Goal: Information Seeking & Learning: Check status

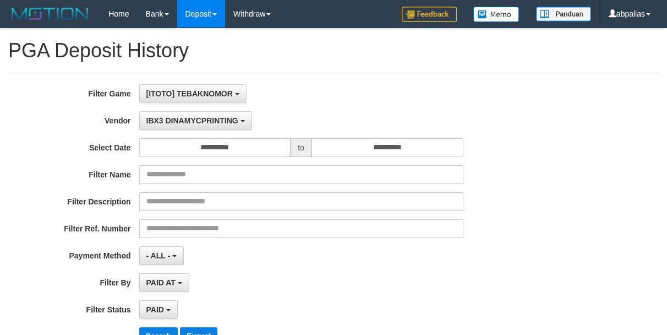
select select "**********"
select select "*"
select select "**"
select select
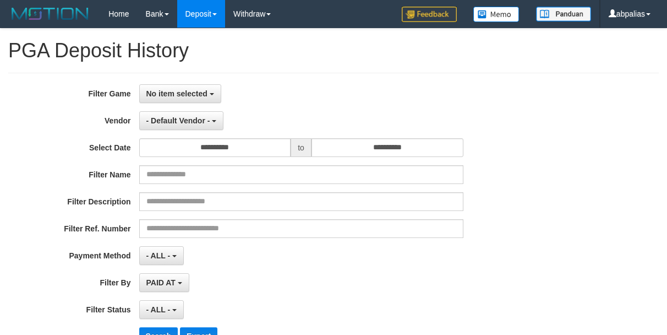
select select "**"
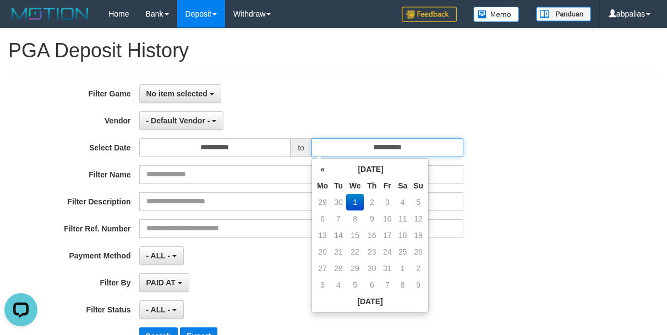
click at [435, 142] on input "**********" at bounding box center [387, 147] width 152 height 19
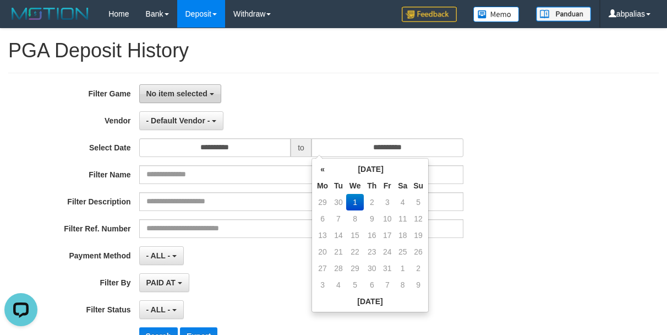
click at [175, 97] on span "No item selected" at bounding box center [176, 93] width 61 height 9
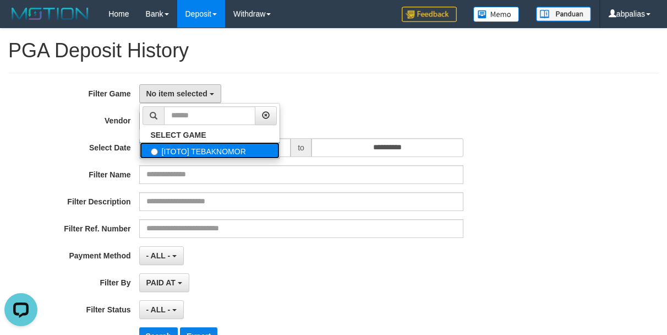
click at [184, 147] on label "[ITOTO] TEBAKNOMOR" at bounding box center [210, 150] width 140 height 17
select select "***"
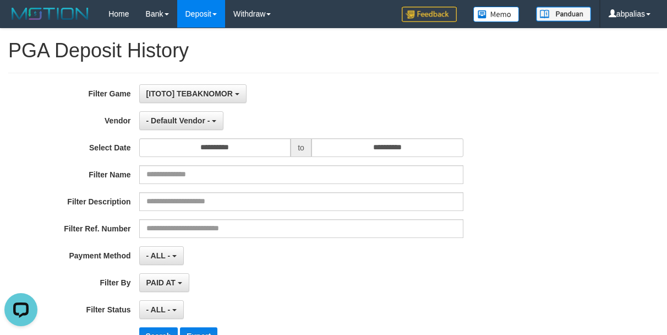
scroll to position [10, 0]
click at [181, 117] on span "- Default Vendor -" at bounding box center [178, 120] width 64 height 9
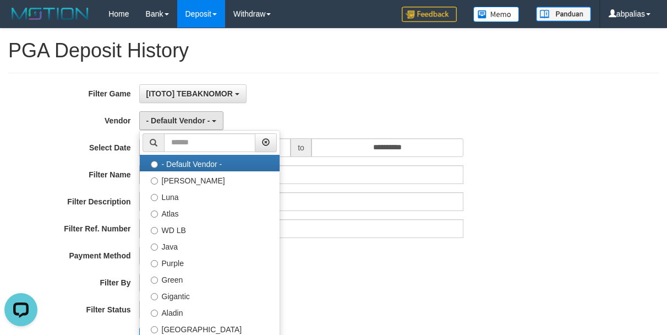
click at [365, 86] on div "[ITOTO] TEBAKNOMOR SELECT GAME [ITOTO] TEBAKNOMOR" at bounding box center [301, 93] width 324 height 19
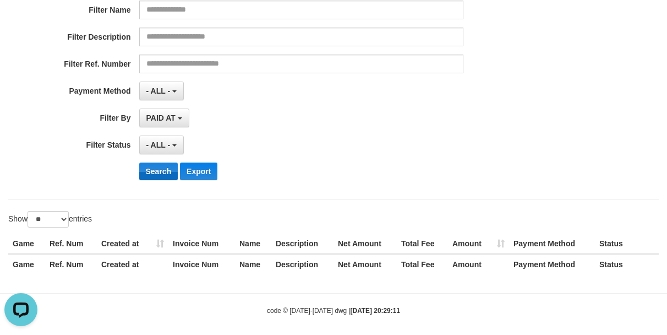
scroll to position [165, 0]
click at [156, 145] on span "- ALL -" at bounding box center [158, 144] width 24 height 9
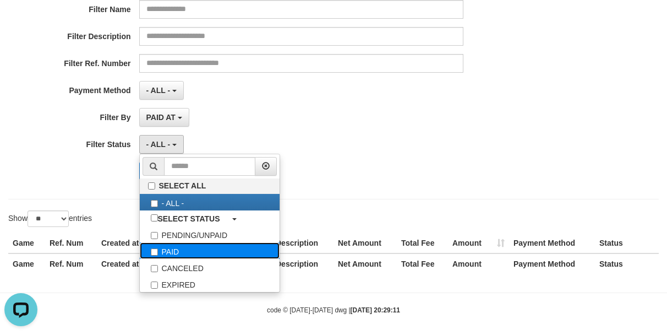
click at [182, 242] on label "PAID" at bounding box center [210, 250] width 140 height 17
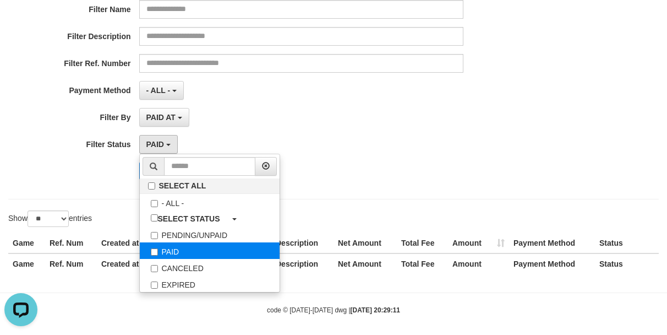
select select "*"
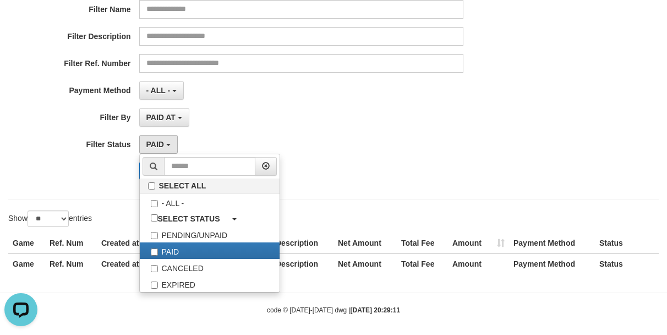
drag, startPoint x: 270, startPoint y: 121, endPoint x: 205, endPoint y: 145, distance: 69.8
click at [270, 121] on div "PAID AT PAID AT CREATED AT" at bounding box center [301, 117] width 324 height 19
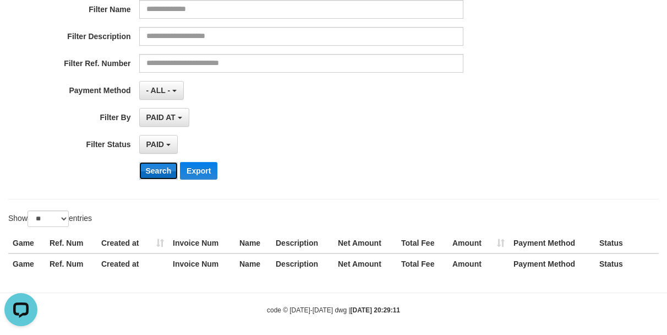
click at [149, 170] on button "Search" at bounding box center [158, 171] width 39 height 18
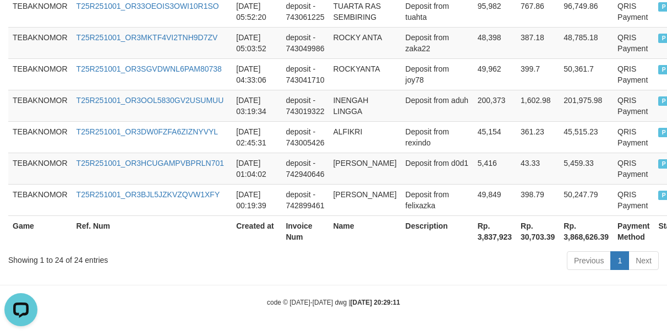
scroll to position [1110, 0]
click at [473, 239] on th "Rp. 3,837,923" at bounding box center [494, 230] width 43 height 31
copy th "3,837,923"
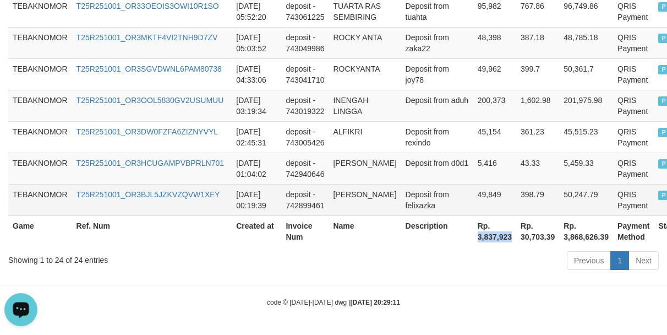
click at [311, 184] on td "deposit - 742899461" at bounding box center [304, 199] width 47 height 31
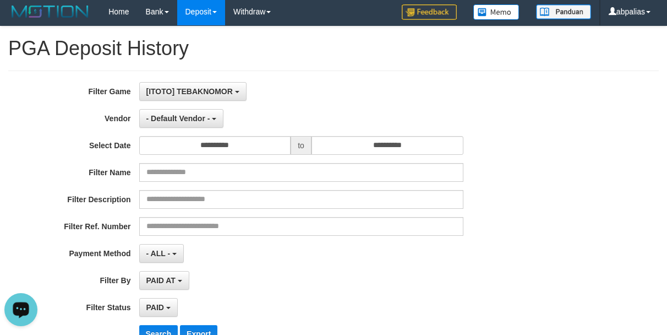
scroll to position [0, 0]
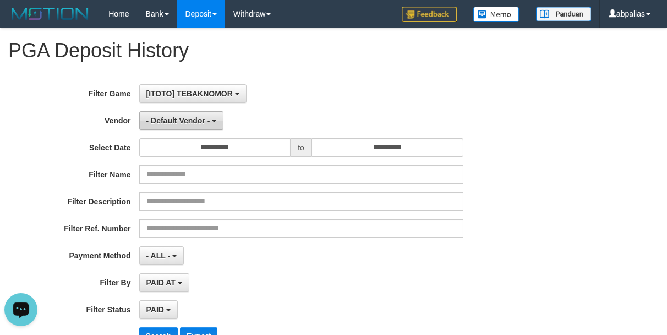
click at [169, 119] on span "- Default Vendor -" at bounding box center [178, 120] width 64 height 9
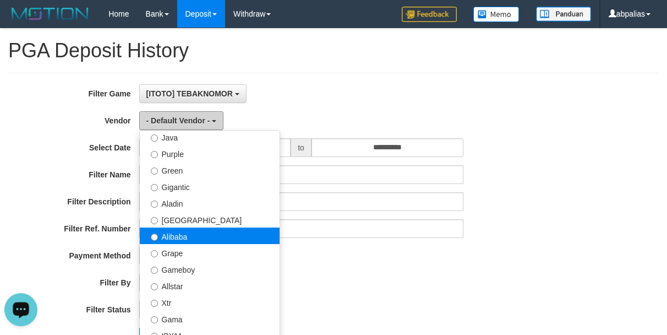
scroll to position [110, 0]
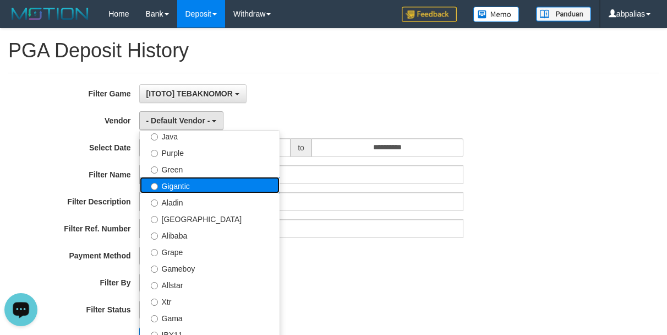
click at [177, 188] on label "Gigantic" at bounding box center [210, 185] width 140 height 17
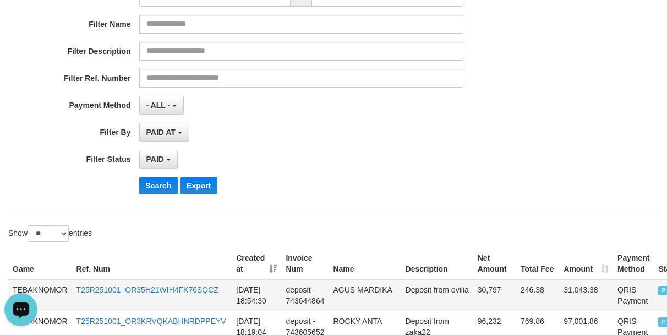
scroll to position [275, 0]
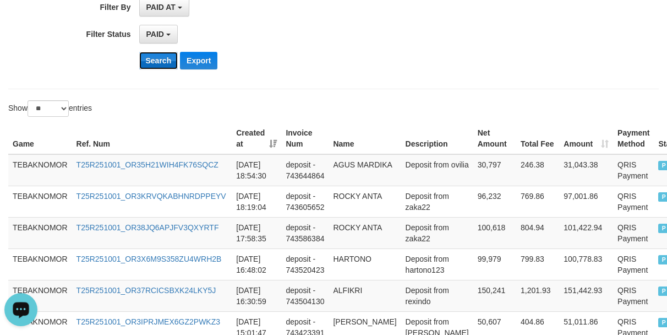
click at [148, 59] on button "Search" at bounding box center [158, 61] width 39 height 18
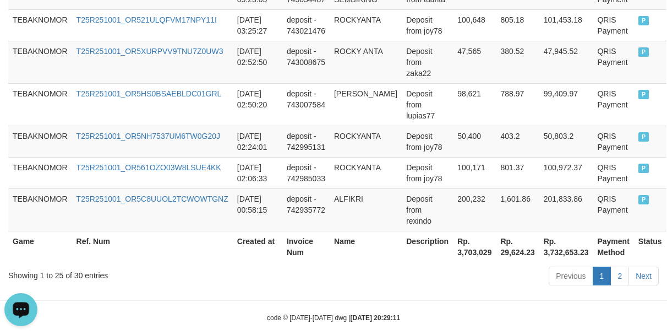
scroll to position [1185, 0]
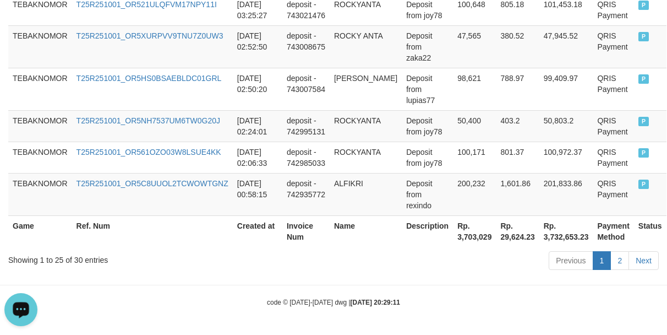
click at [460, 232] on th "Rp. 3,703,029" at bounding box center [474, 230] width 43 height 31
copy th "Rp. 3,703,029"
click at [460, 232] on th "Rp. 3,703,029" at bounding box center [474, 230] width 43 height 31
click at [457, 242] on th "Rp. 3,703,029" at bounding box center [474, 230] width 43 height 31
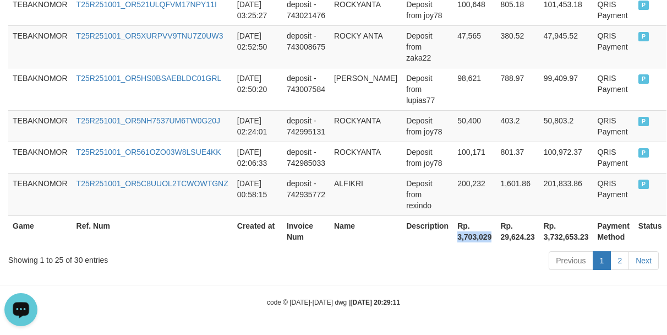
click at [457, 242] on th "Rp. 3,703,029" at bounding box center [474, 230] width 43 height 31
click at [511, 128] on td "403.2" at bounding box center [517, 125] width 43 height 31
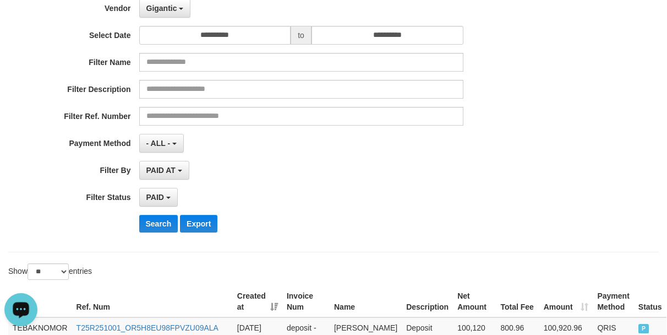
scroll to position [0, 0]
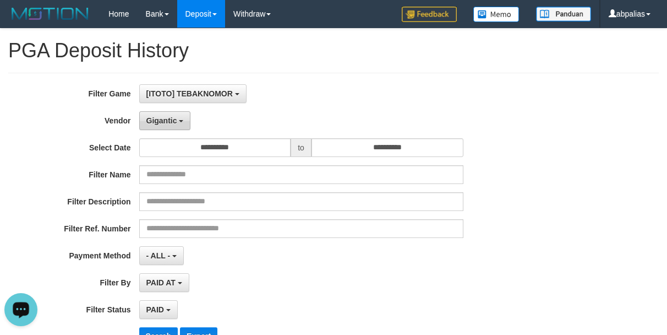
click at [172, 113] on button "Gigantic" at bounding box center [165, 120] width 52 height 19
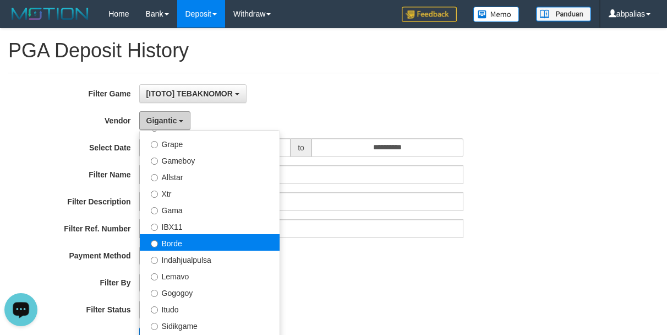
scroll to position [220, 0]
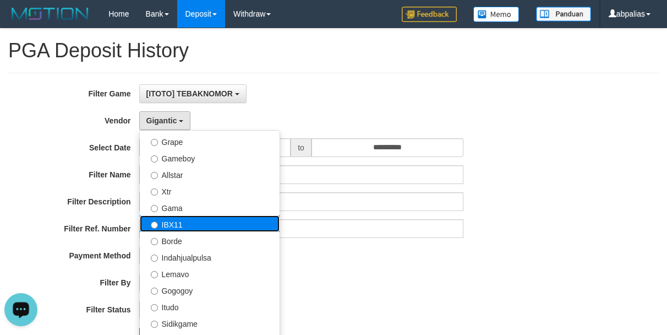
click at [179, 223] on label "IBX11" at bounding box center [210, 223] width 140 height 17
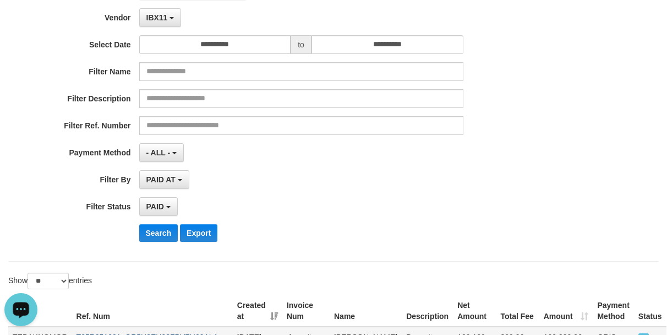
scroll to position [275, 0]
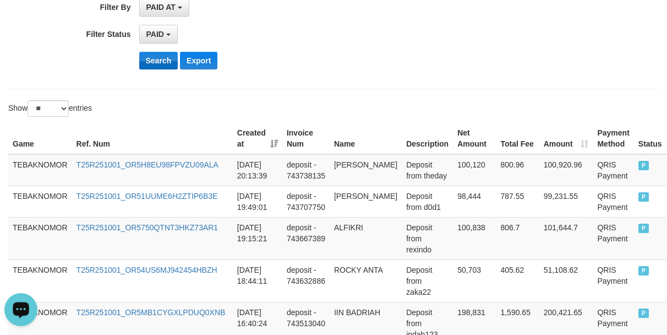
drag, startPoint x: 149, startPoint y: 46, endPoint x: 146, endPoint y: 57, distance: 11.8
click at [146, 58] on button "Search" at bounding box center [158, 61] width 39 height 18
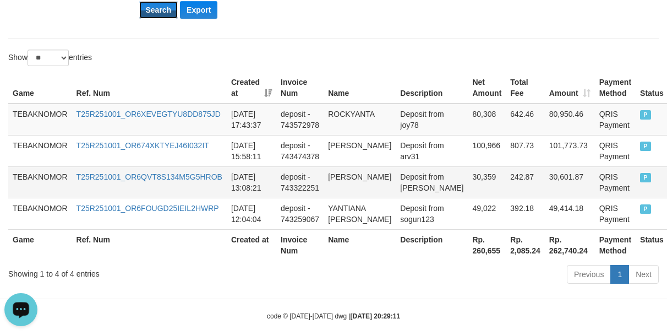
scroll to position [362, 0]
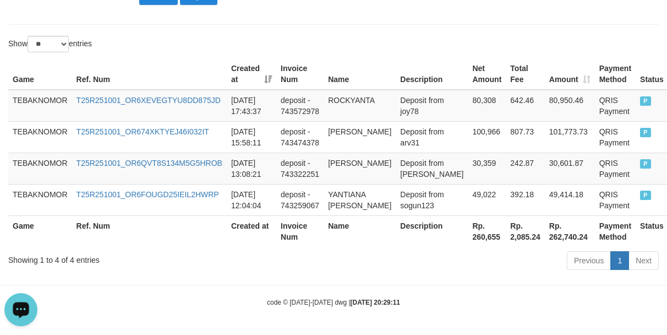
click at [468, 237] on th "Rp. 260,655" at bounding box center [487, 230] width 38 height 31
copy th "260,655"
click at [468, 237] on th "Rp. 260,655" at bounding box center [487, 230] width 38 height 31
click at [281, 152] on td "deposit - 743322251" at bounding box center [299, 167] width 47 height 31
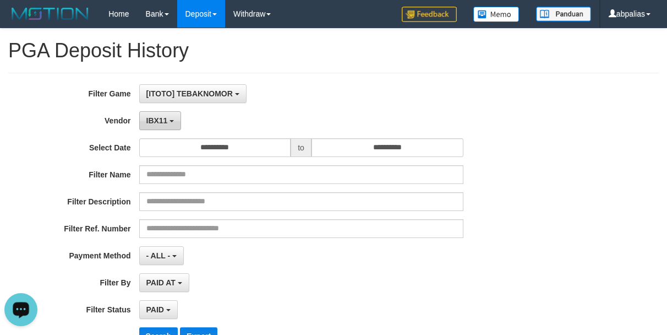
click at [141, 114] on button "IBX11" at bounding box center [160, 120] width 42 height 19
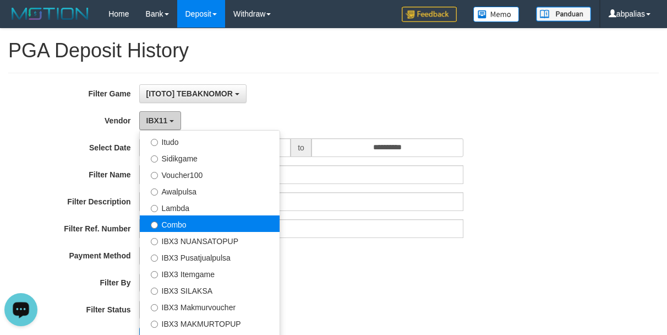
scroll to position [411, 0]
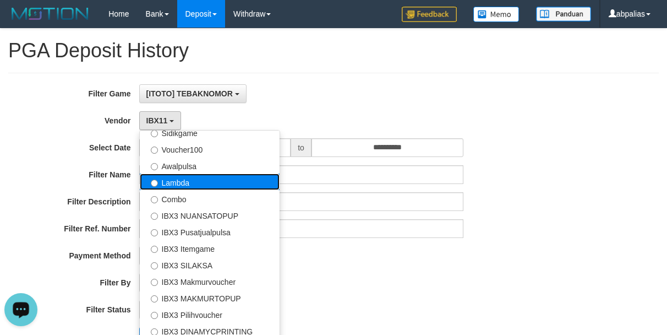
click at [178, 184] on label "Lambda" at bounding box center [210, 181] width 140 height 17
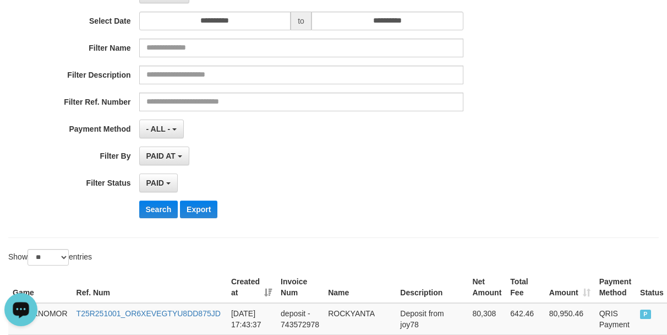
scroll to position [275, 0]
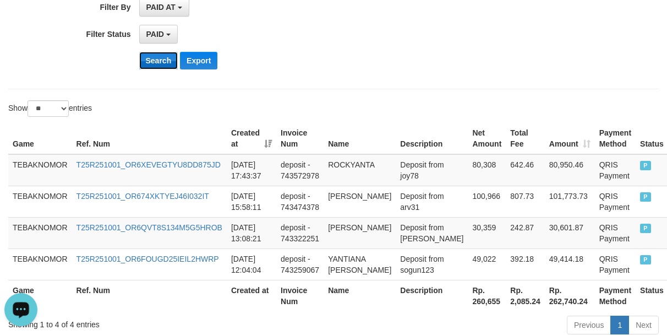
click at [153, 65] on button "Search" at bounding box center [158, 61] width 39 height 18
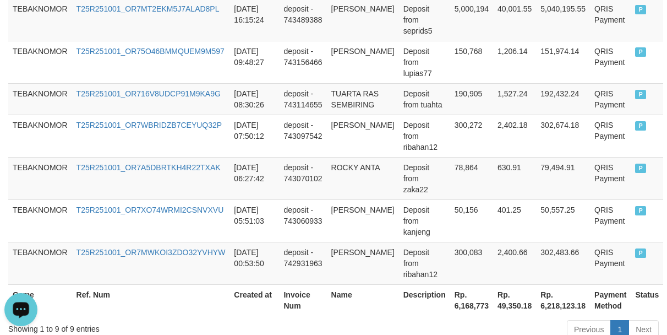
scroll to position [584, 0]
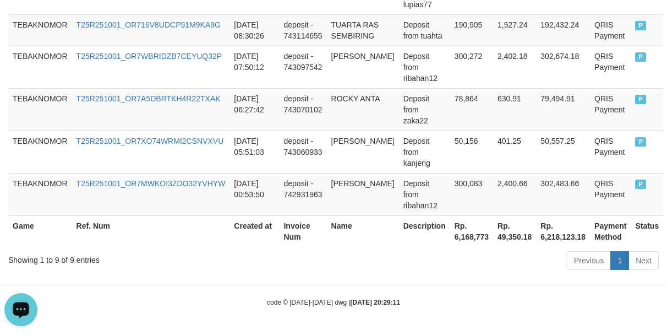
click at [459, 240] on th "Rp. 6,168,773" at bounding box center [471, 230] width 43 height 31
copy th "6,168,773"
click at [459, 240] on th "Rp. 6,168,773" at bounding box center [471, 230] width 43 height 31
drag, startPoint x: 416, startPoint y: 96, endPoint x: 380, endPoint y: 101, distance: 36.2
click at [414, 88] on td "Deposit from ribahan12" at bounding box center [424, 67] width 51 height 42
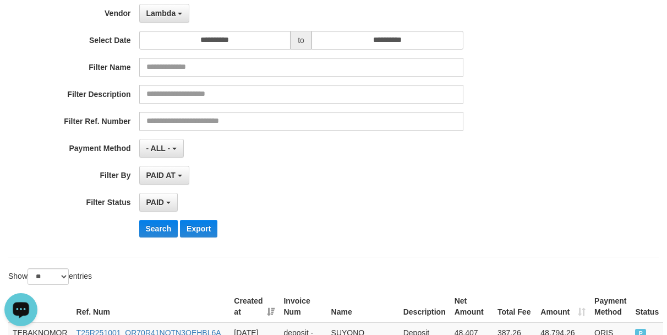
scroll to position [0, 0]
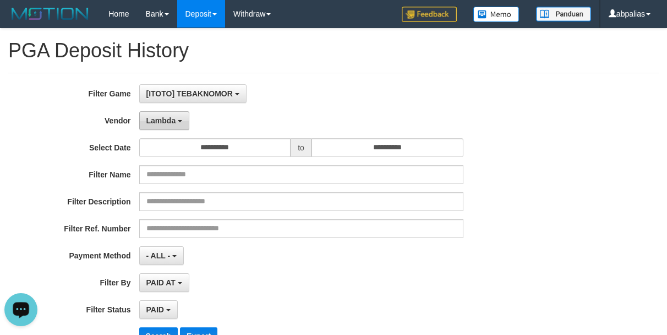
click at [174, 125] on button "Lambda" at bounding box center [164, 120] width 51 height 19
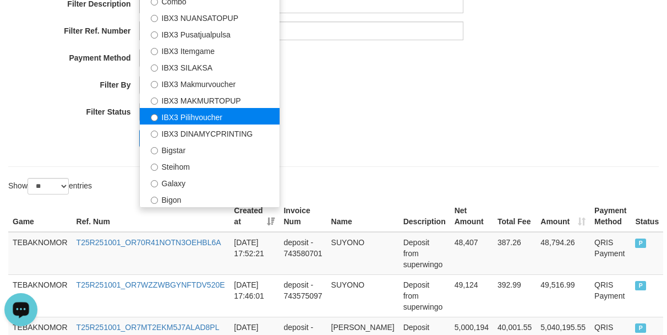
scroll to position [165, 0]
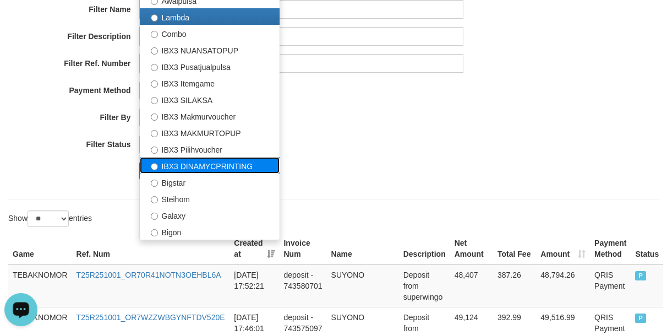
click at [185, 163] on label "IBX3 DINAMYCPRINTING" at bounding box center [210, 165] width 140 height 17
select select "**********"
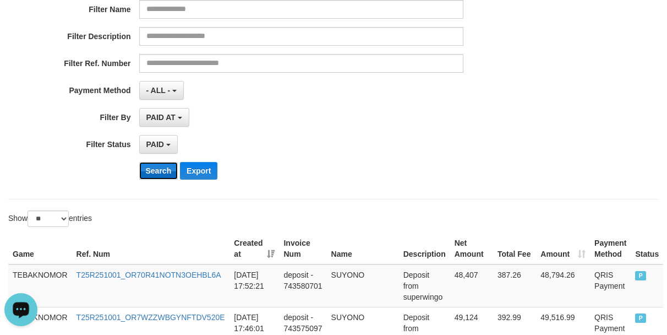
click at [150, 167] on button "Search" at bounding box center [158, 171] width 39 height 18
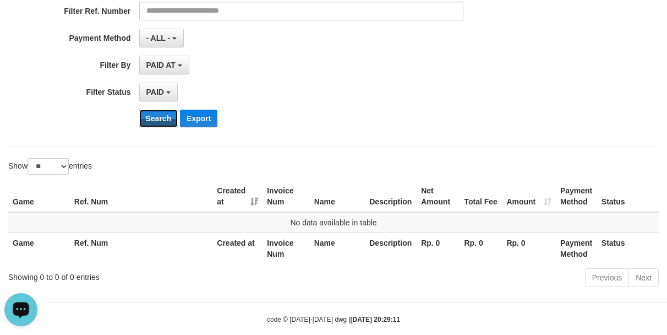
scroll to position [220, 0]
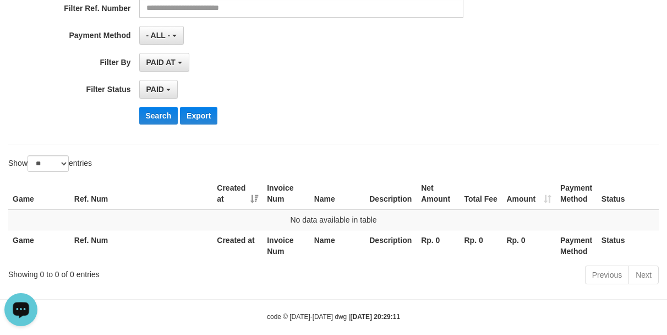
drag, startPoint x: 484, startPoint y: 94, endPoint x: 309, endPoint y: 63, distance: 177.7
click at [484, 94] on div "**********" at bounding box center [278, 89] width 556 height 19
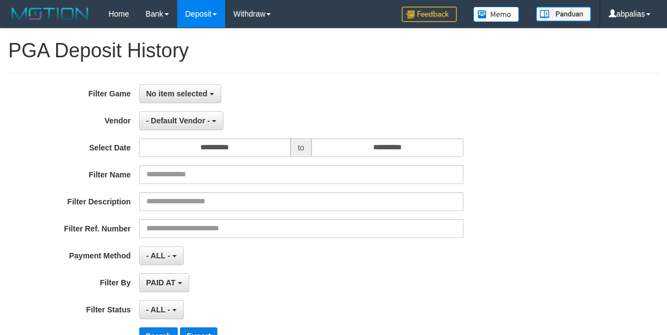
select select
select select "**"
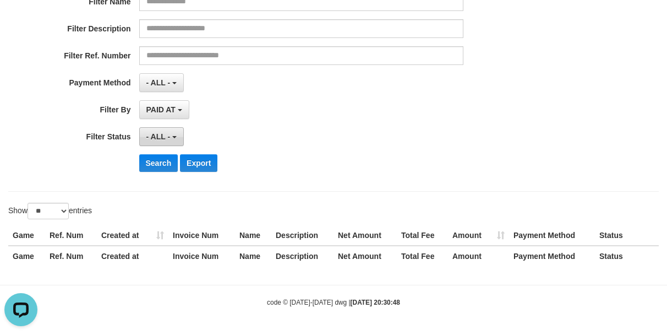
click at [163, 128] on button "- ALL -" at bounding box center [161, 136] width 45 height 19
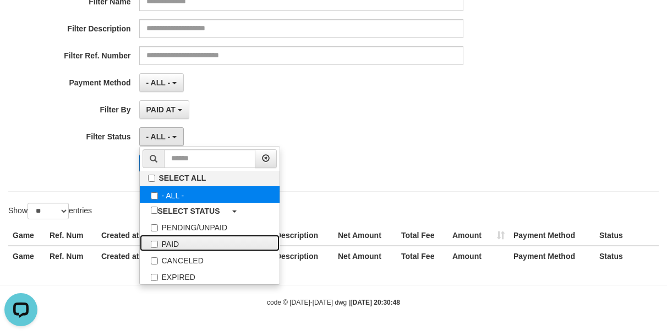
drag, startPoint x: 156, startPoint y: 239, endPoint x: 196, endPoint y: 191, distance: 63.3
click at [157, 239] on label "PAID" at bounding box center [210, 242] width 140 height 17
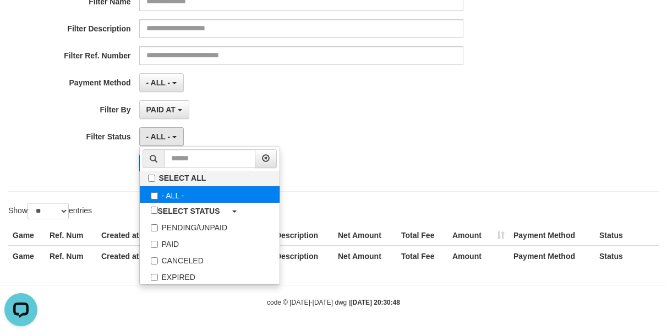
select select "*"
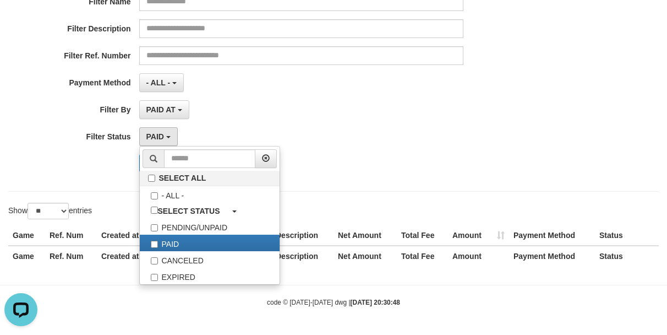
click at [279, 108] on div "PAID AT PAID AT CREATED AT" at bounding box center [301, 109] width 324 height 19
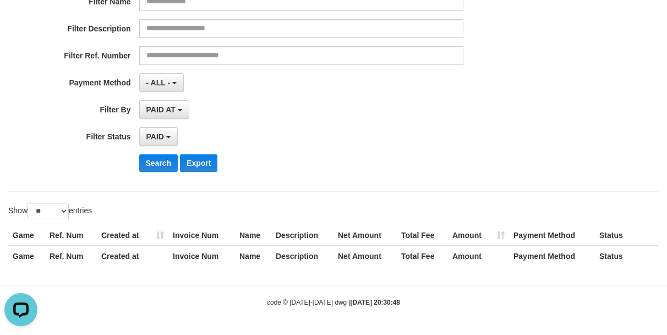
click at [466, 169] on div "Search Export" at bounding box center [347, 163] width 417 height 18
click at [416, 155] on div "Search Export" at bounding box center [347, 163] width 417 height 18
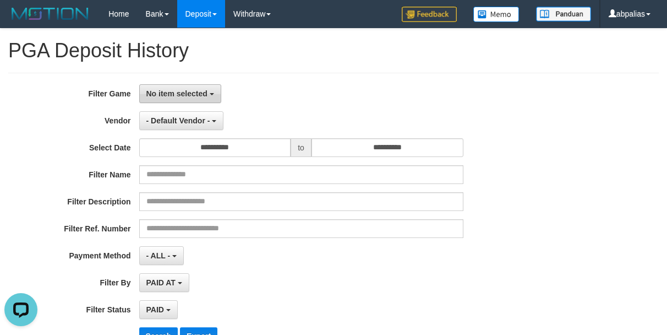
click at [192, 95] on span "No item selected" at bounding box center [176, 93] width 61 height 9
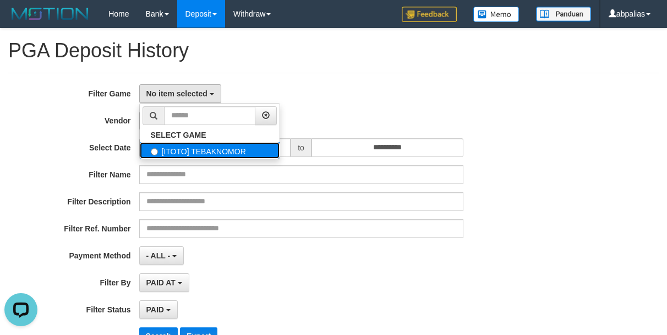
click at [193, 154] on label "[ITOTO] TEBAKNOMOR" at bounding box center [210, 150] width 140 height 17
select select "***"
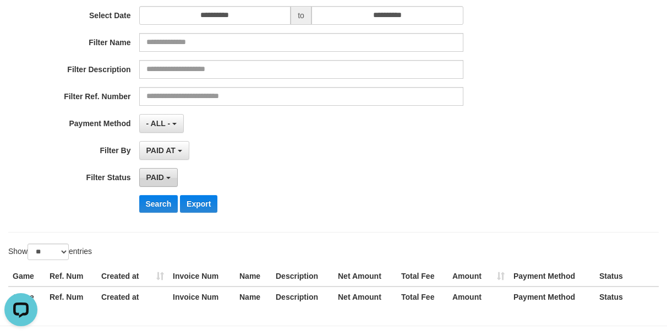
scroll to position [173, 0]
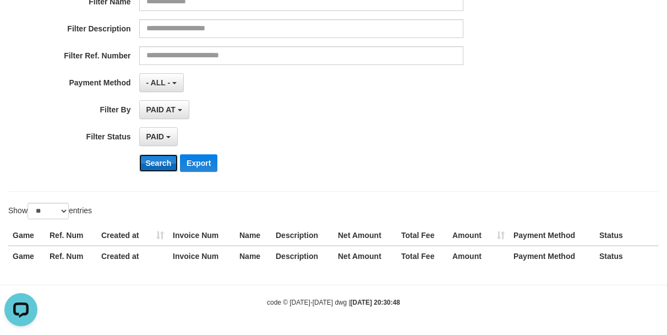
click at [155, 166] on button "Search" at bounding box center [158, 163] width 39 height 18
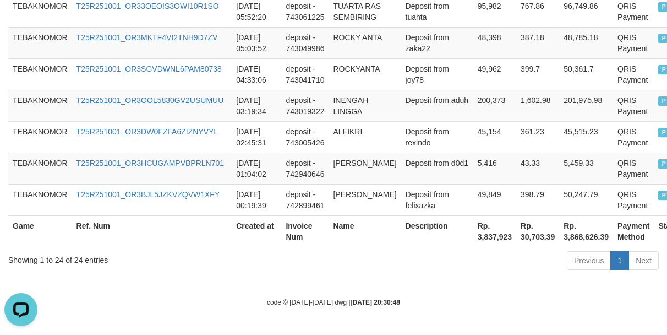
scroll to position [1110, 0]
click at [473, 236] on th "Rp. 3,837,923" at bounding box center [494, 230] width 43 height 31
copy th "3,837,923"
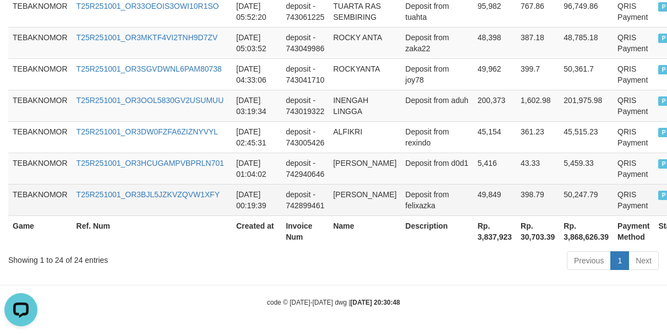
click at [413, 196] on td "Deposit from felixazka" at bounding box center [437, 199] width 72 height 31
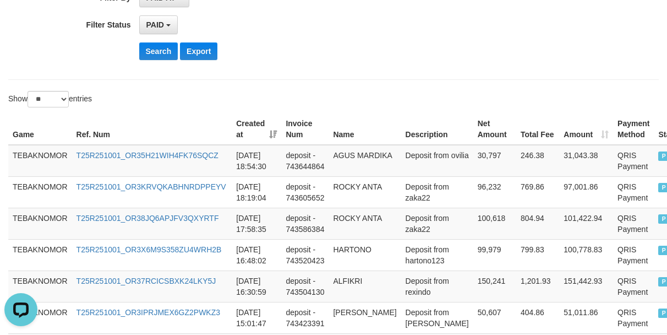
scroll to position [0, 0]
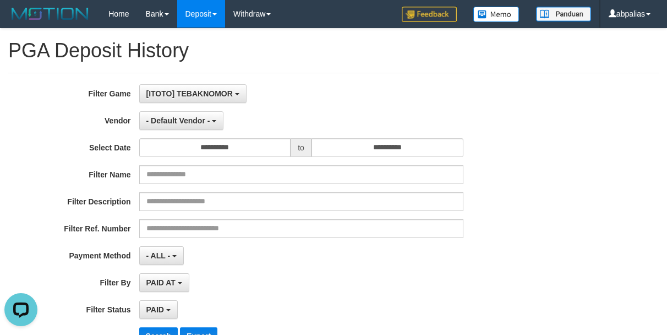
click at [153, 106] on div "**********" at bounding box center [278, 218] width 556 height 269
click at [155, 118] on span "- Default Vendor -" at bounding box center [178, 120] width 64 height 9
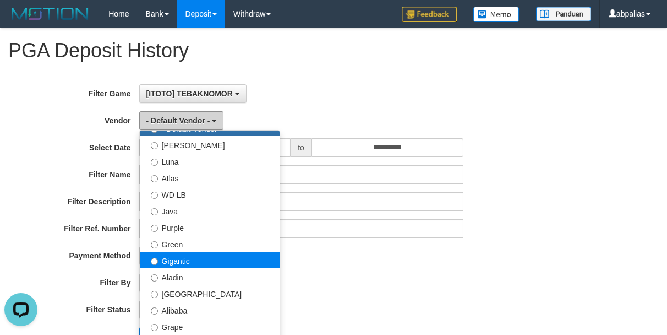
scroll to position [55, 0]
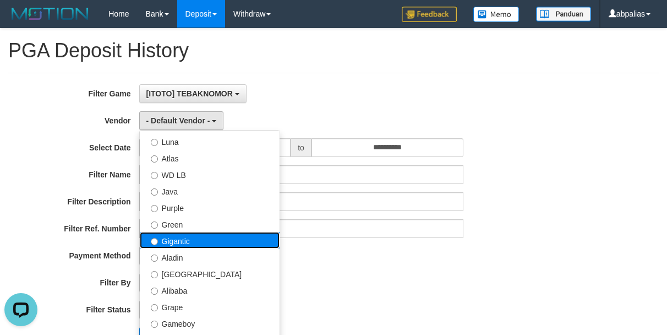
click at [181, 241] on label "Gigantic" at bounding box center [210, 240] width 140 height 17
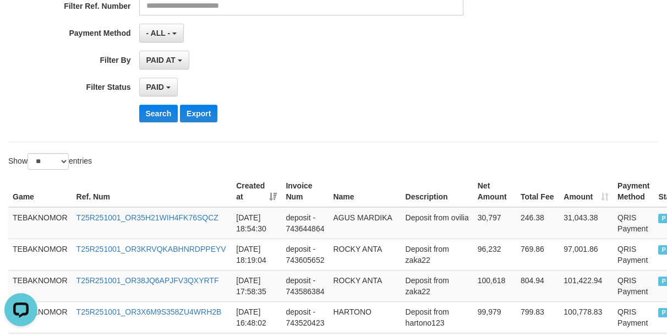
scroll to position [275, 0]
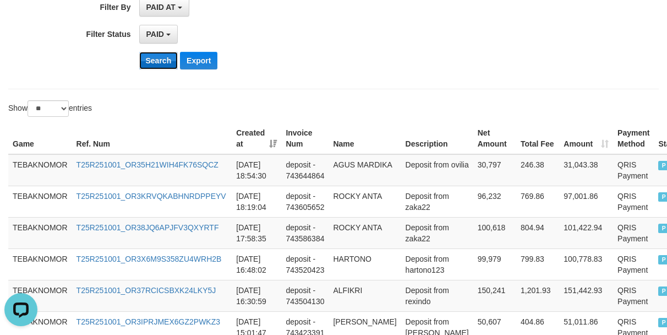
click at [155, 54] on button "Search" at bounding box center [158, 61] width 39 height 18
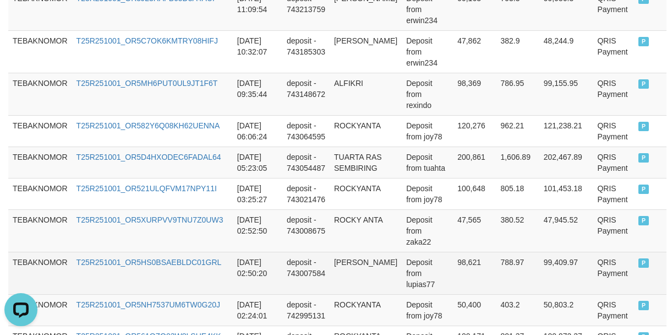
scroll to position [1185, 0]
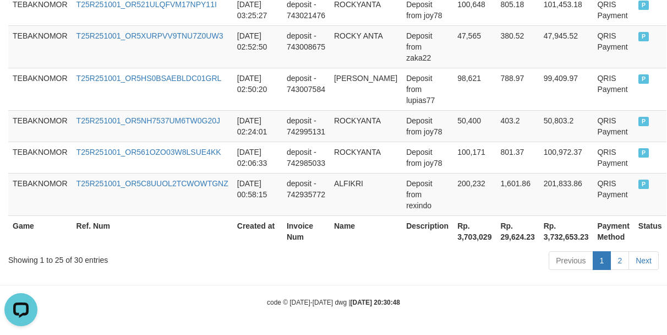
click at [453, 238] on th "Rp. 3,703,029" at bounding box center [474, 230] width 43 height 31
copy th "3,703,029"
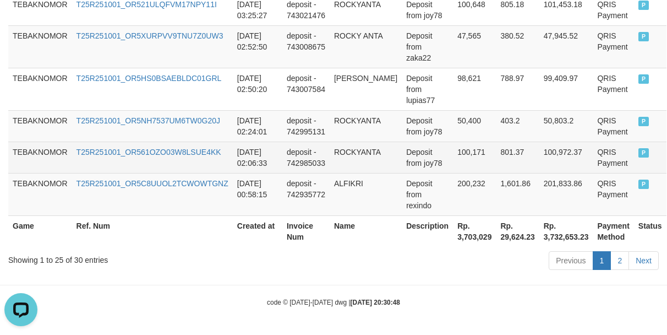
click at [507, 154] on td "801.37" at bounding box center [517, 156] width 43 height 31
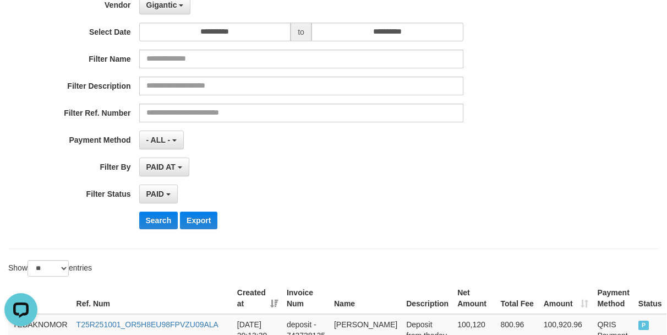
scroll to position [0, 0]
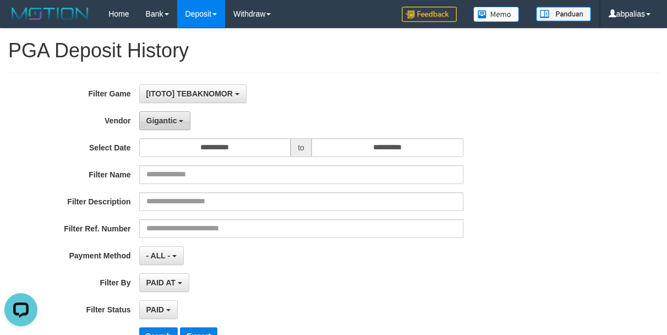
click at [169, 118] on span "Gigantic" at bounding box center [161, 120] width 31 height 9
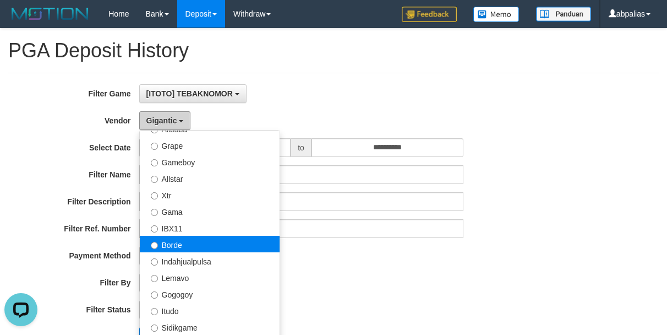
scroll to position [220, 0]
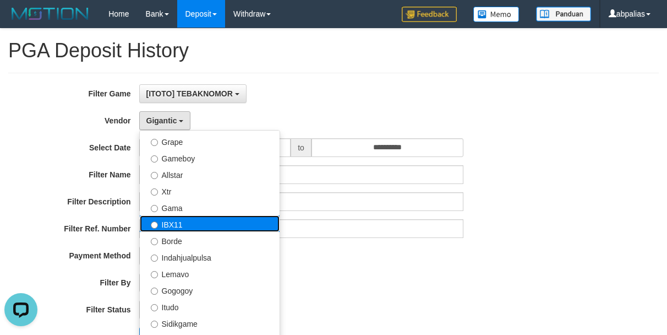
click at [182, 219] on label "IBX11" at bounding box center [210, 223] width 140 height 17
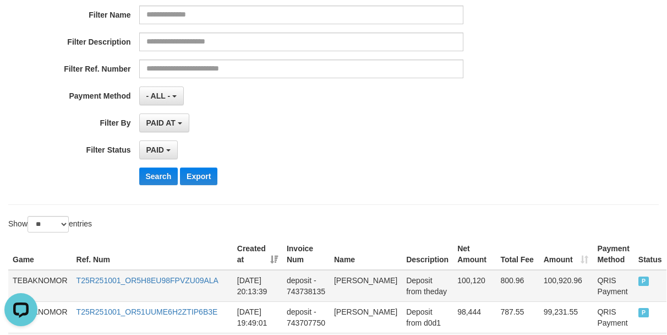
scroll to position [275, 0]
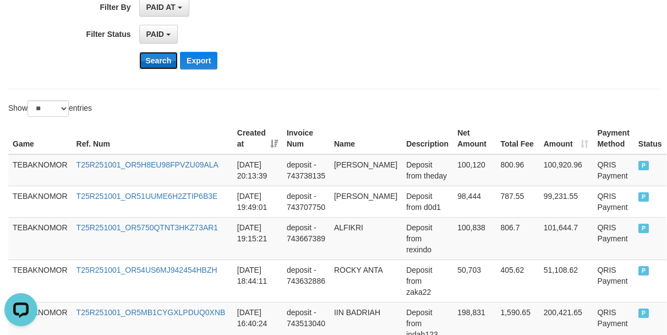
click at [143, 64] on button "Search" at bounding box center [158, 61] width 39 height 18
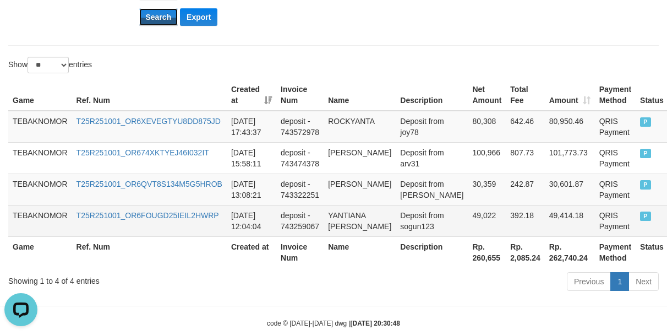
scroll to position [362, 0]
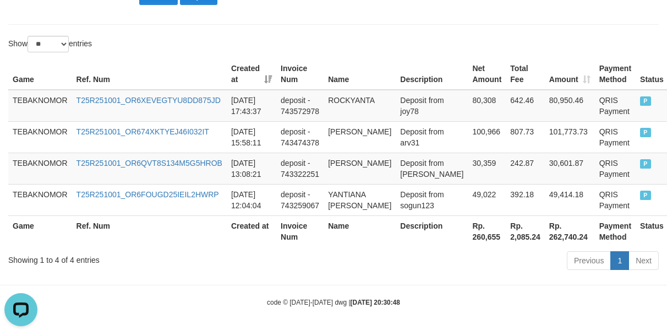
click at [468, 237] on th "Rp. 260,655" at bounding box center [487, 230] width 38 height 31
copy th "260,655"
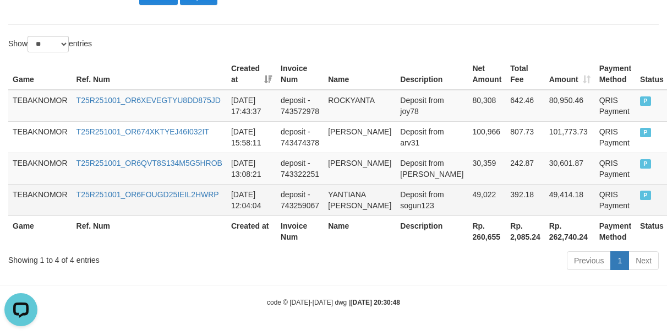
click at [545, 184] on td "49,414.18" at bounding box center [570, 199] width 50 height 31
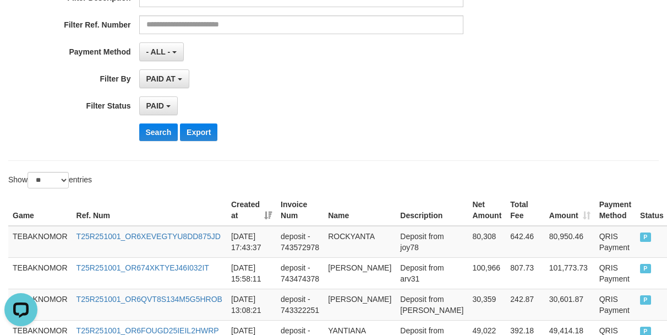
scroll to position [0, 0]
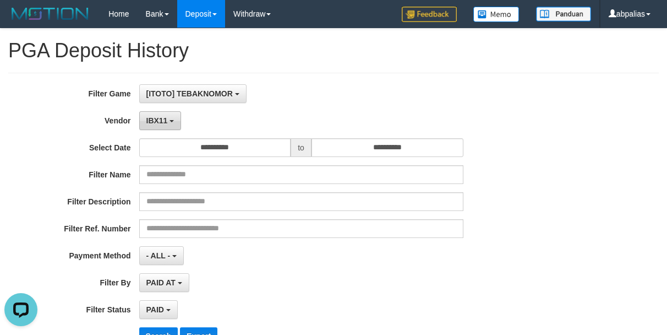
click at [169, 127] on button "IBX11" at bounding box center [160, 120] width 42 height 19
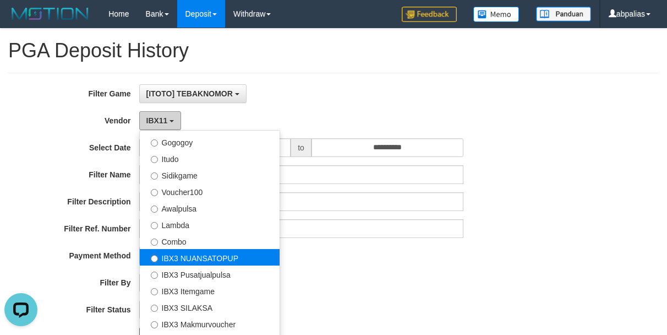
scroll to position [385, 0]
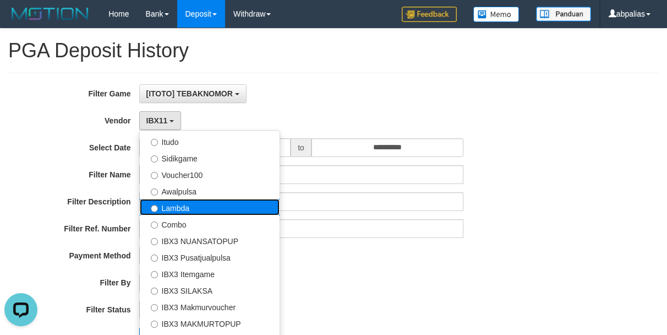
click at [185, 210] on label "Lambda" at bounding box center [210, 207] width 140 height 17
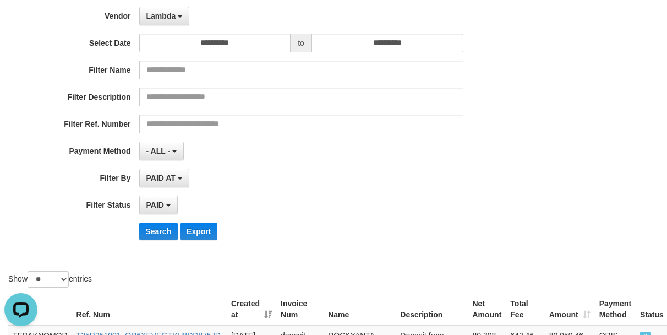
scroll to position [220, 0]
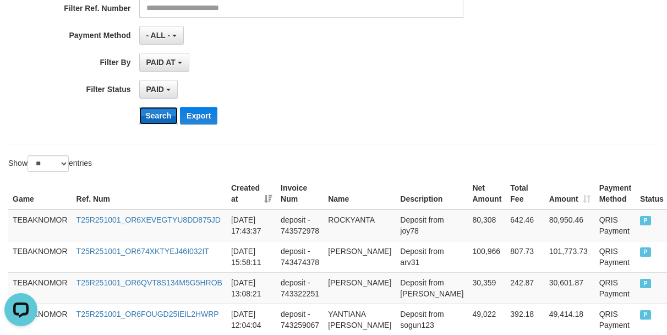
click at [160, 113] on button "Search" at bounding box center [158, 116] width 39 height 18
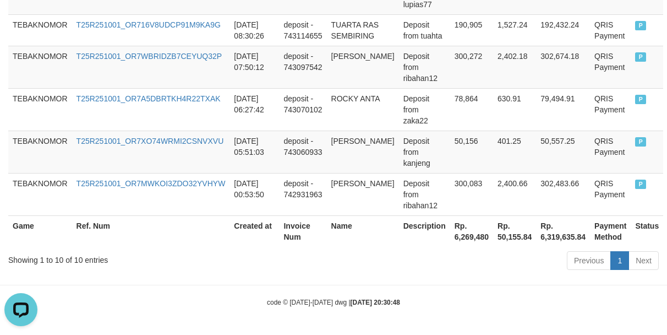
scroll to position [627, 0]
click at [460, 234] on th "Rp. 6,269,480" at bounding box center [471, 230] width 43 height 31
copy th "6,269,480"
click at [365, 163] on td "[PERSON_NAME]" at bounding box center [363, 151] width 72 height 42
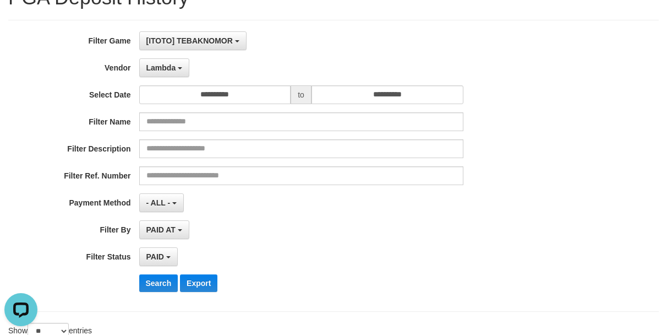
scroll to position [0, 0]
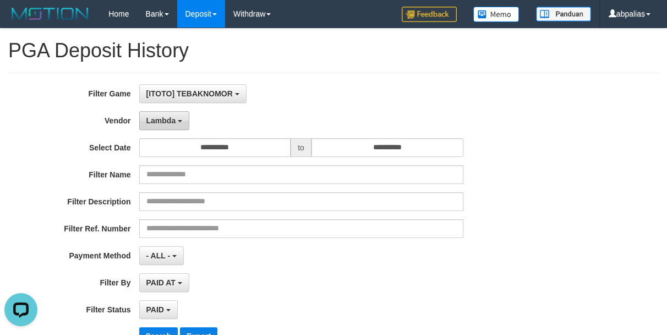
click at [160, 125] on button "Lambda" at bounding box center [164, 120] width 51 height 19
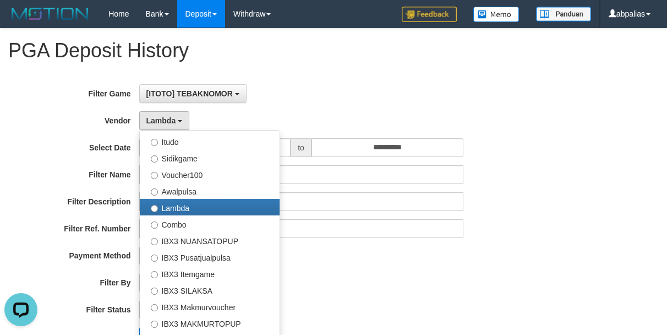
click at [550, 136] on div "**********" at bounding box center [278, 218] width 556 height 269
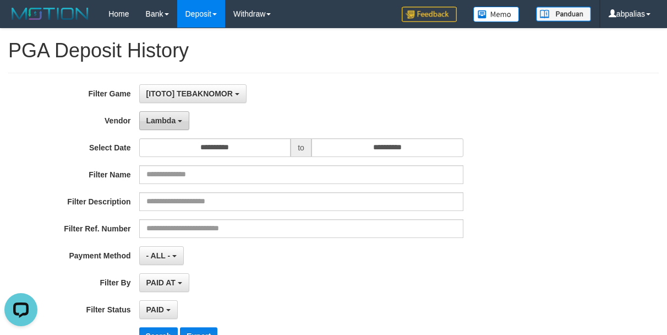
click at [164, 114] on button "Lambda" at bounding box center [164, 120] width 51 height 19
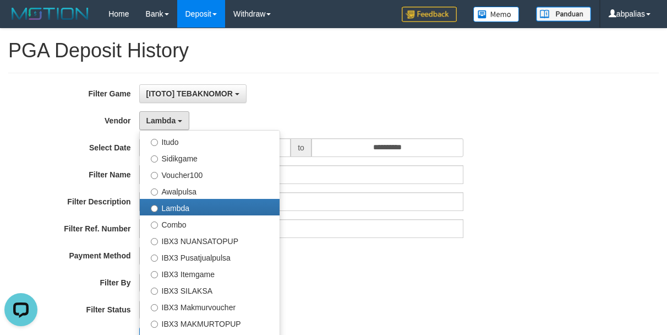
click at [359, 102] on div "[ITOTO] TEBAKNOMOR SELECT GAME [ITOTO] TEBAKNOMOR" at bounding box center [301, 93] width 324 height 19
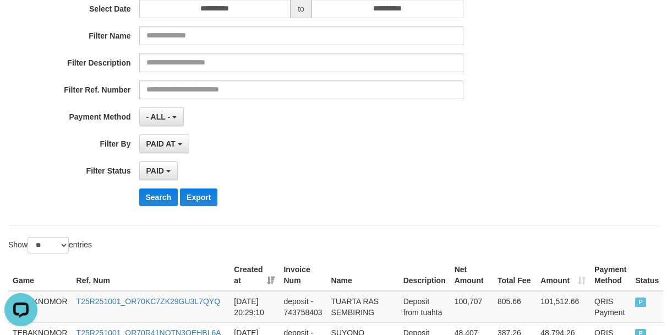
scroll to position [220, 0]
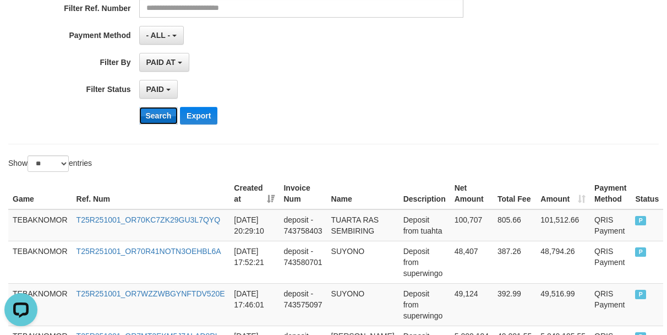
click at [159, 117] on button "Search" at bounding box center [158, 116] width 39 height 18
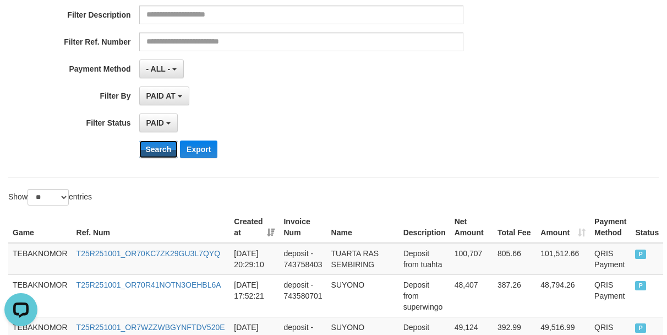
scroll to position [0, 0]
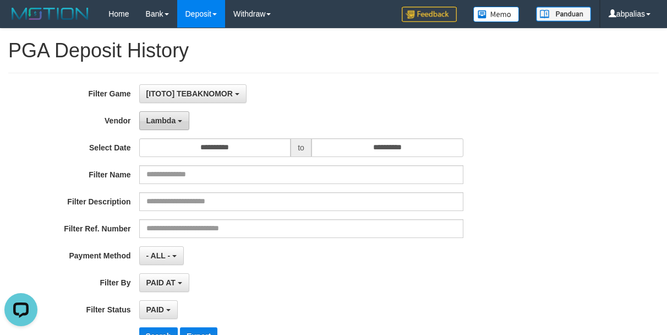
click at [160, 121] on span "Lambda" at bounding box center [161, 120] width 30 height 9
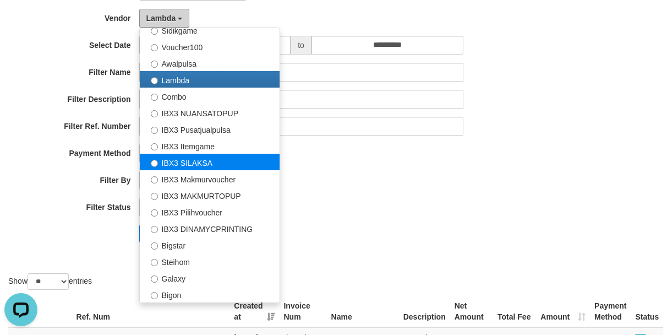
scroll to position [165, 0]
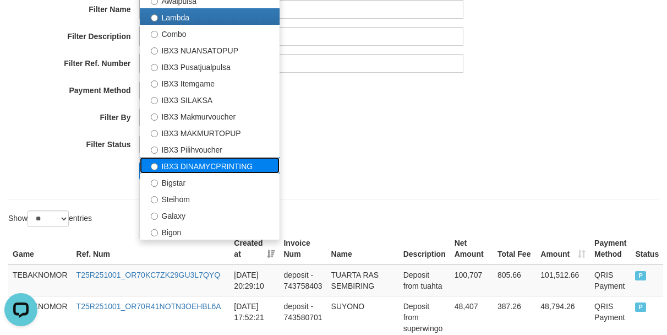
click at [184, 164] on label "IBX3 DINAMYCPRINTING" at bounding box center [210, 165] width 140 height 17
select select "**********"
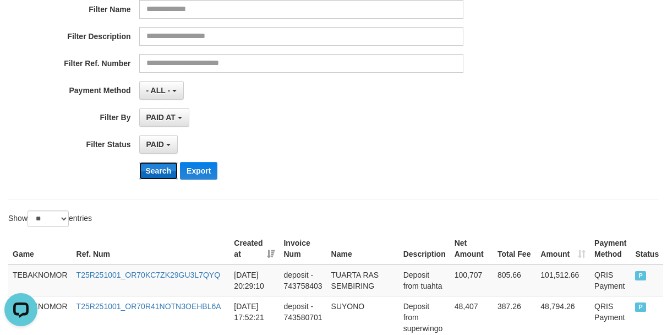
click at [145, 165] on button "Search" at bounding box center [158, 171] width 39 height 18
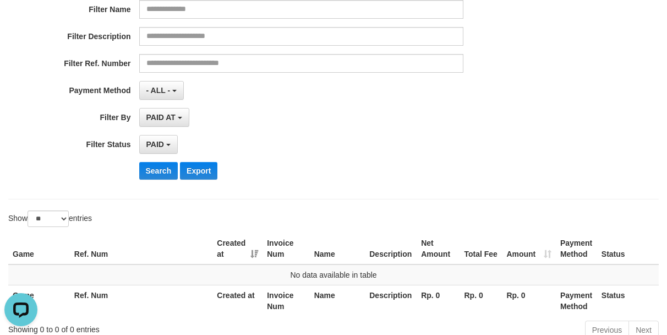
click at [519, 136] on div "**********" at bounding box center [278, 144] width 556 height 19
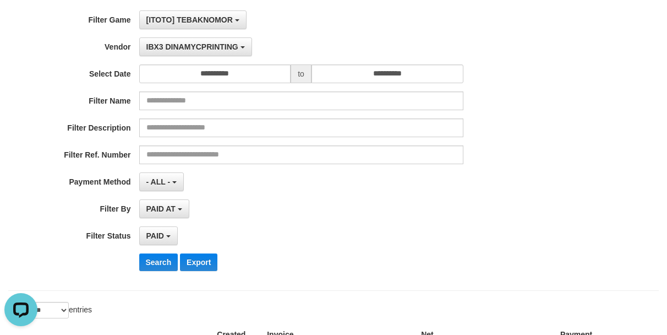
scroll to position [0, 0]
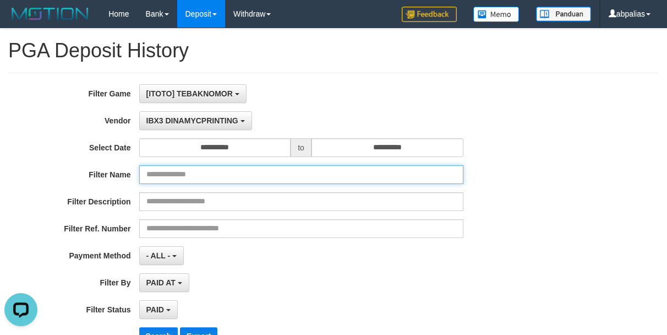
click at [464, 173] on div "Filter Name" at bounding box center [278, 174] width 556 height 19
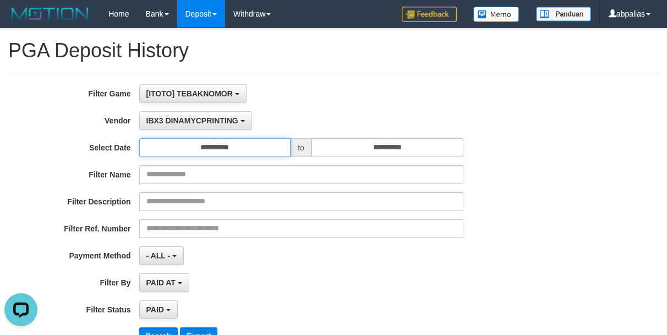
click at [207, 145] on input "**********" at bounding box center [215, 147] width 152 height 19
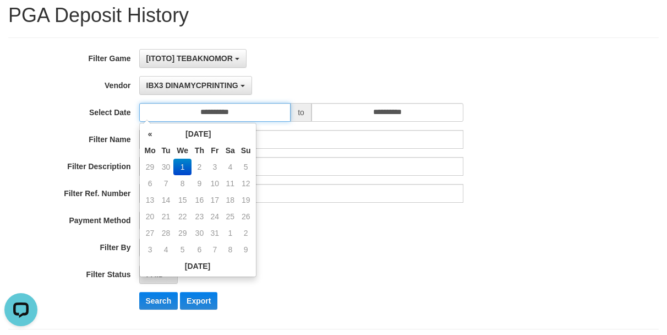
scroll to position [55, 0]
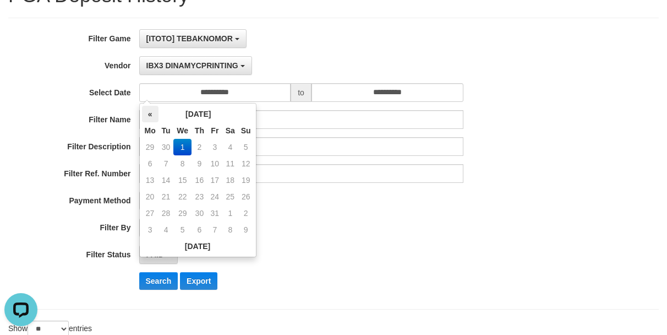
click at [151, 116] on th "«" at bounding box center [150, 114] width 17 height 17
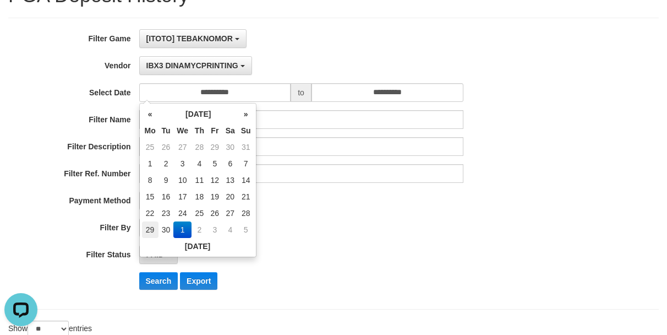
click at [146, 226] on td "29" at bounding box center [150, 229] width 17 height 17
type input "**********"
click at [452, 55] on div "**********" at bounding box center [278, 163] width 556 height 269
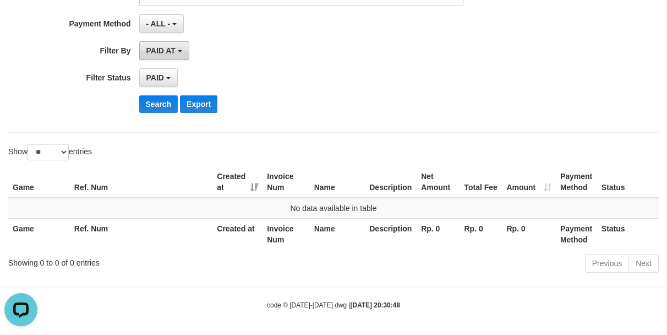
scroll to position [234, 0]
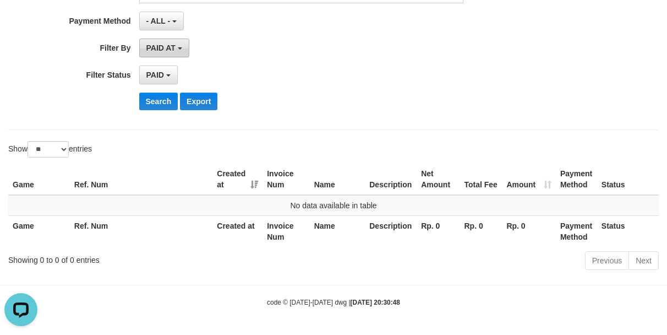
click at [151, 43] on span "PAID AT" at bounding box center [160, 47] width 29 height 9
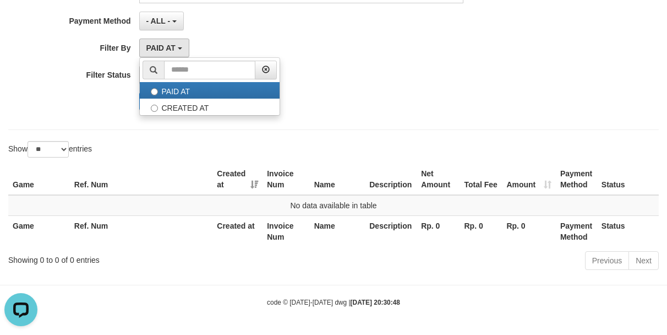
drag, startPoint x: 266, startPoint y: 20, endPoint x: 225, endPoint y: 52, distance: 52.2
click at [265, 20] on div "- ALL - SELECT ALL - ALL - SELECT PAYMENT METHOD Mandiri BNI OVO CIMB BRI MAYBA…" at bounding box center [301, 21] width 324 height 19
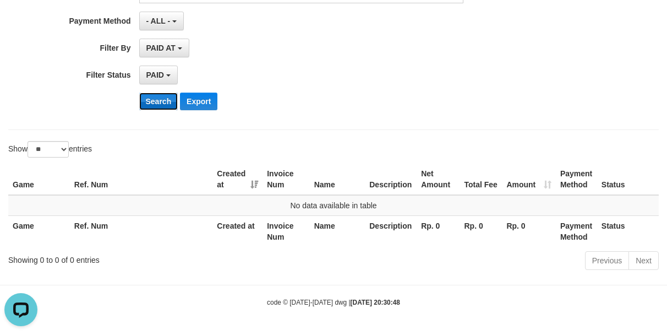
click at [151, 103] on button "Search" at bounding box center [158, 101] width 39 height 18
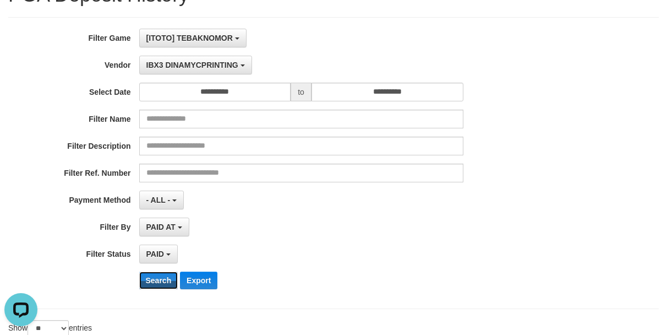
scroll to position [0, 0]
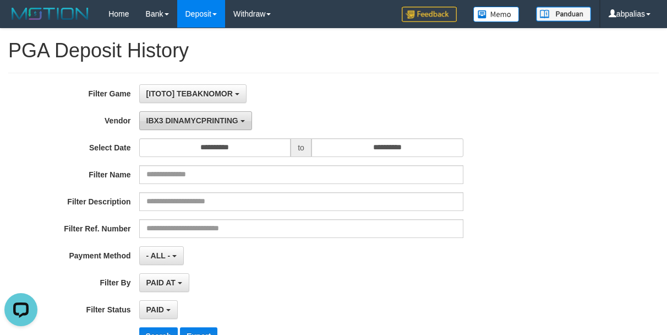
click at [181, 120] on span "IBX3 DINAMYCPRINTING" at bounding box center [192, 120] width 92 height 9
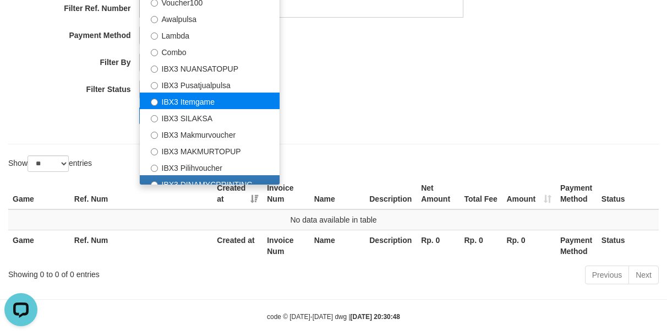
scroll to position [245, 0]
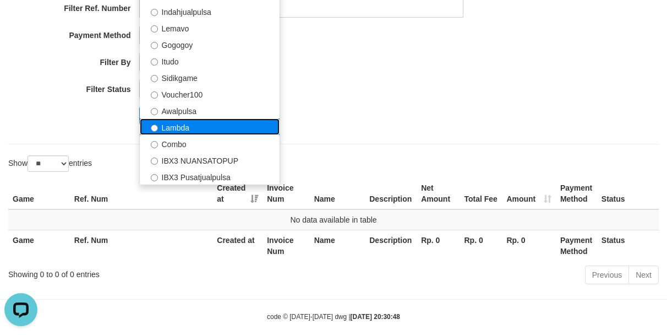
click at [184, 130] on label "Lambda" at bounding box center [210, 126] width 140 height 17
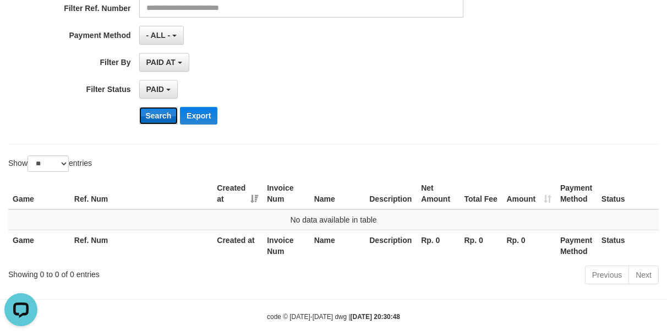
click at [147, 118] on button "Search" at bounding box center [158, 116] width 39 height 18
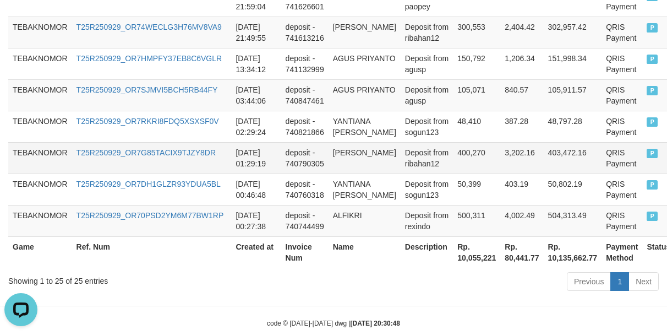
scroll to position [1053, 0]
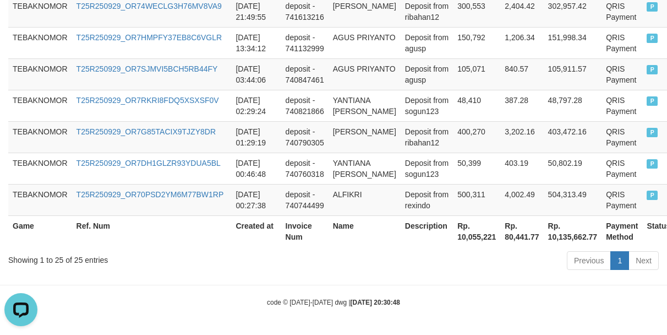
click at [453, 237] on th "Rp. 10,055,221" at bounding box center [476, 230] width 47 height 31
drag, startPoint x: 448, startPoint y: 237, endPoint x: 454, endPoint y: 230, distance: 9.0
click at [453, 237] on th "Rp. 10,055,221" at bounding box center [476, 230] width 47 height 31
copy th "10,055,221"
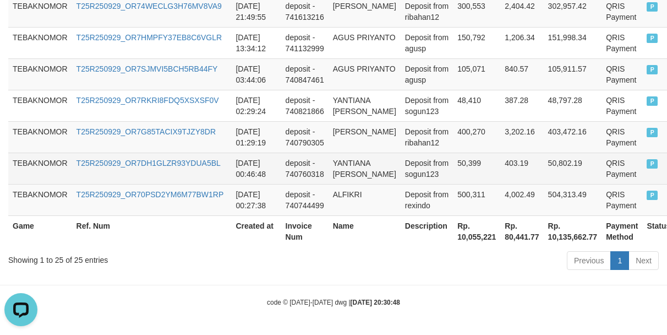
click at [460, 152] on td "50,399" at bounding box center [476, 167] width 47 height 31
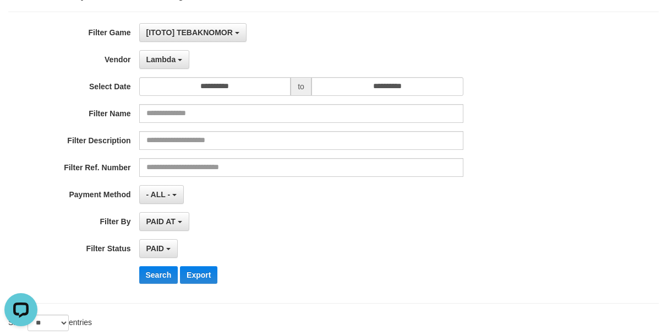
scroll to position [0, 0]
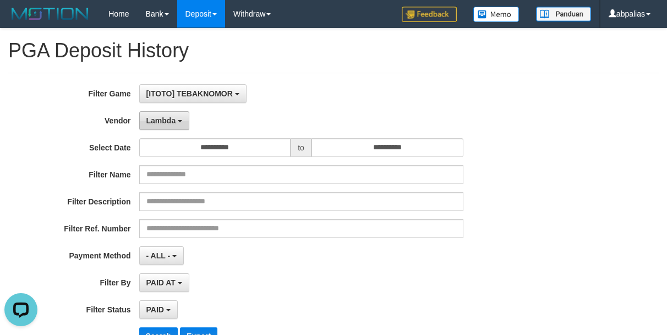
click at [156, 127] on button "Lambda" at bounding box center [164, 120] width 51 height 19
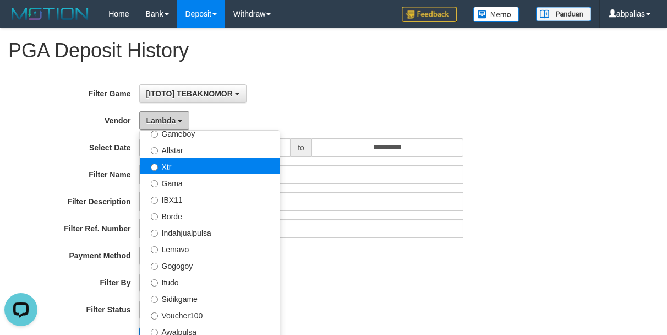
scroll to position [190, 0]
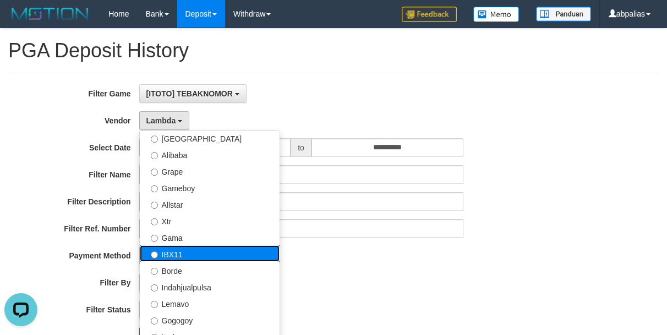
click at [182, 252] on label "IBX11" at bounding box center [210, 253] width 140 height 17
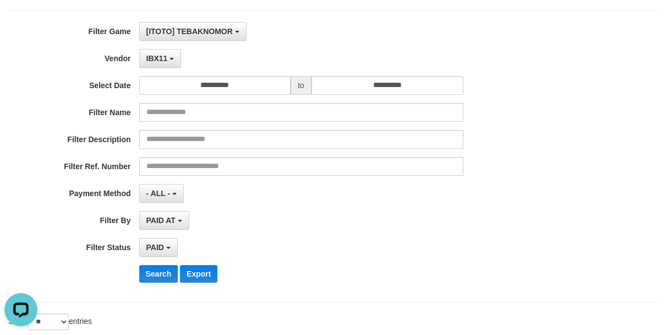
scroll to position [275, 0]
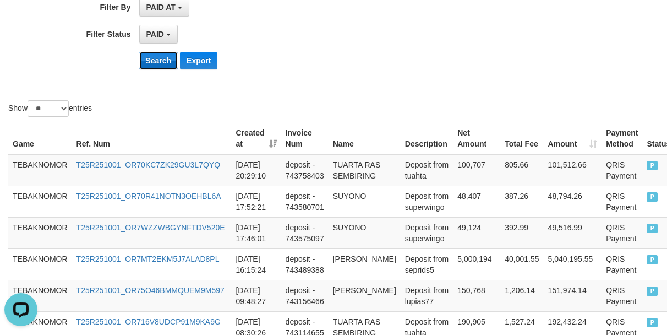
click at [146, 62] on button "Search" at bounding box center [158, 61] width 39 height 18
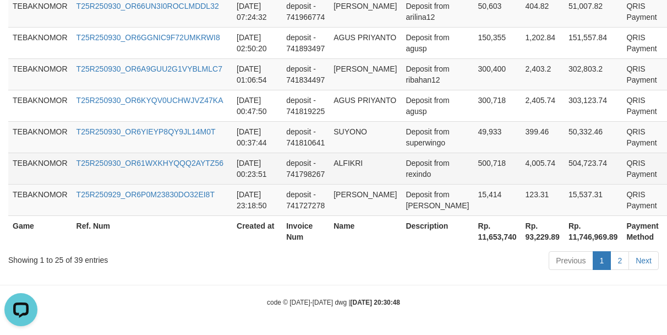
scroll to position [1152, 0]
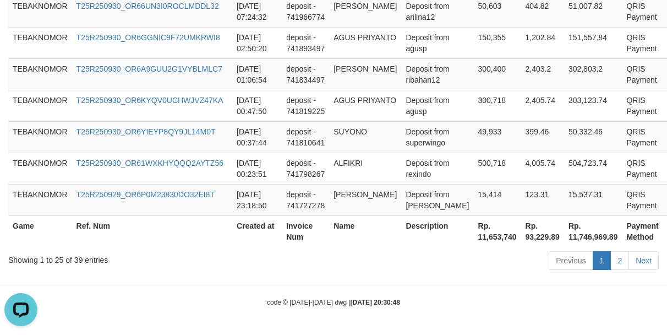
click at [474, 235] on th "Rp. 11,653,740" at bounding box center [497, 230] width 47 height 31
copy th "11,653,740"
click at [429, 185] on td "Deposit from andria" at bounding box center [437, 199] width 72 height 31
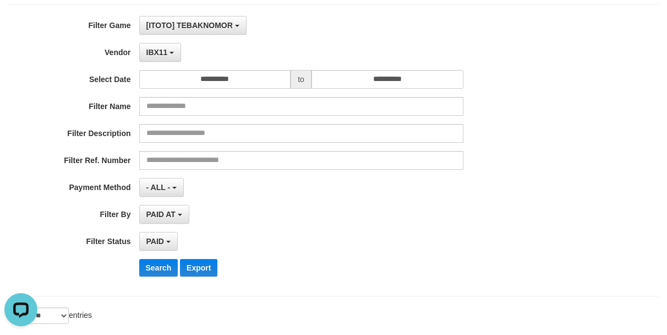
scroll to position [0, 0]
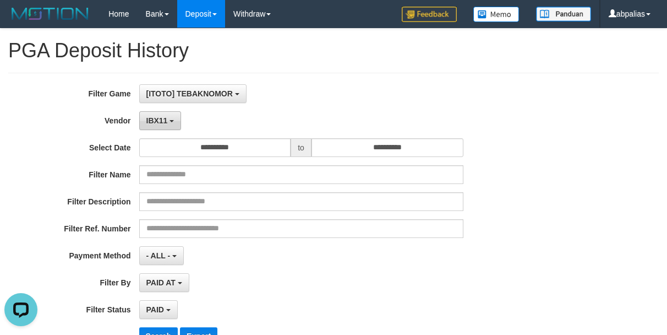
click at [170, 124] on button "IBX11" at bounding box center [160, 120] width 42 height 19
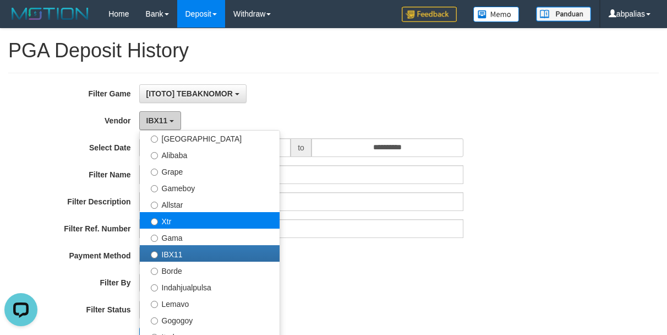
scroll to position [135, 0]
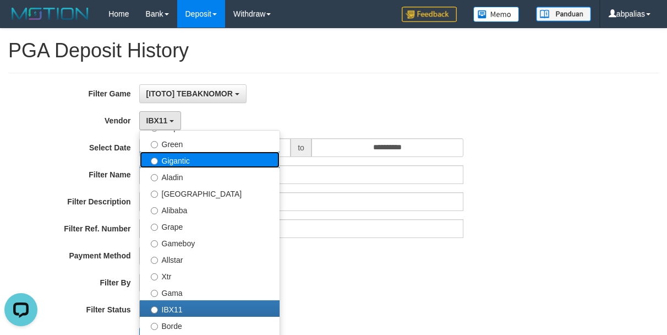
click at [185, 163] on label "Gigantic" at bounding box center [210, 159] width 140 height 17
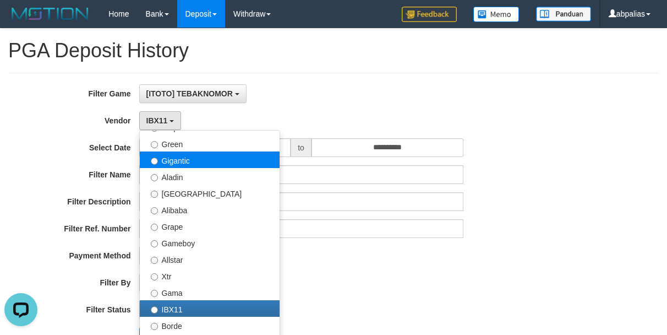
select select "**********"
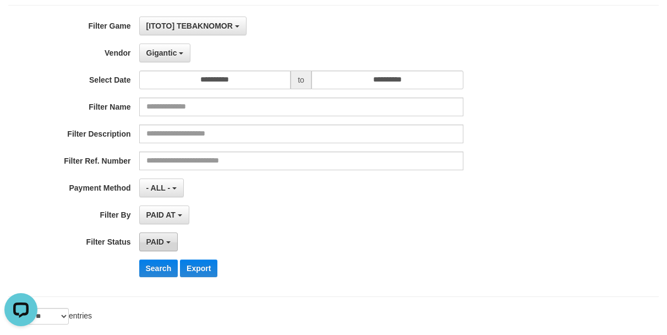
scroll to position [165, 0]
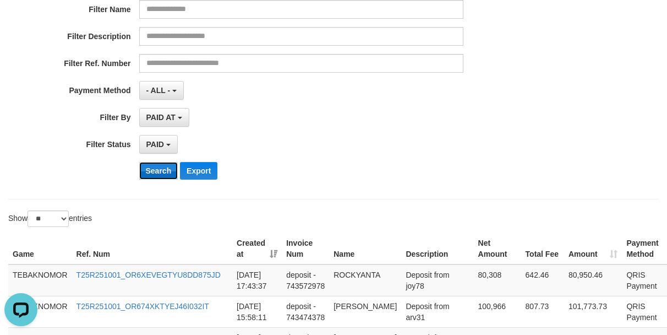
click at [155, 168] on button "Search" at bounding box center [158, 171] width 39 height 18
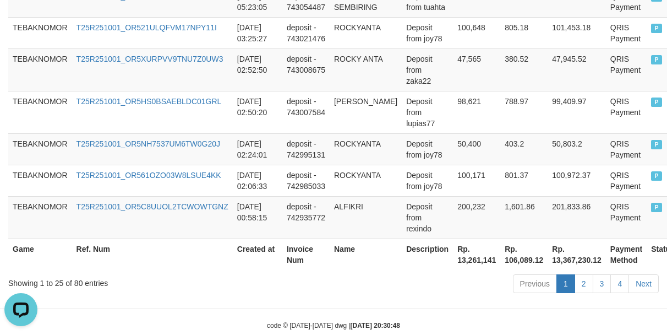
scroll to position [1207, 0]
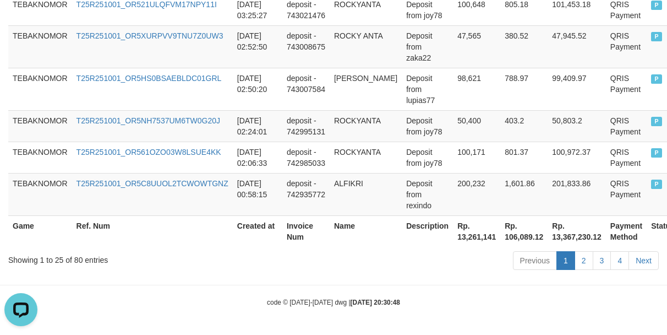
click at [455, 237] on th "Rp. 13,261,141" at bounding box center [476, 230] width 47 height 31
click at [453, 239] on th "Rp. 13,261,141" at bounding box center [476, 230] width 47 height 31
copy th "13,261,141"
click at [453, 174] on td "200,232" at bounding box center [476, 194] width 47 height 42
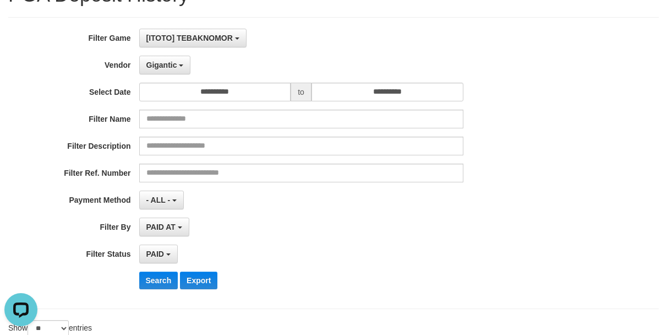
scroll to position [0, 0]
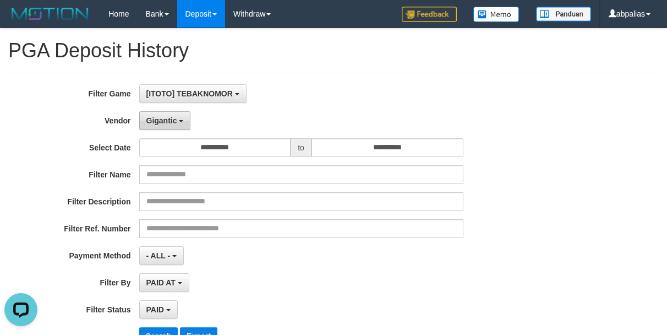
click at [162, 118] on span "Gigantic" at bounding box center [161, 120] width 31 height 9
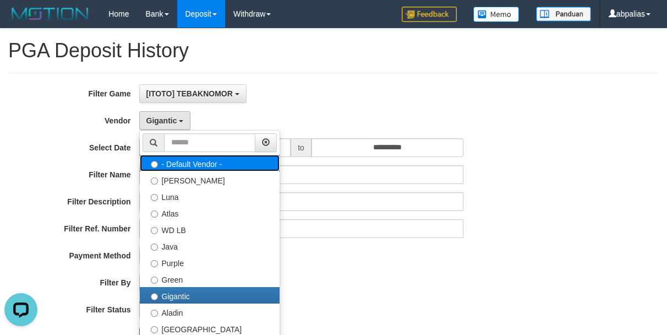
click at [182, 168] on label "- Default Vendor -" at bounding box center [210, 163] width 140 height 17
select select
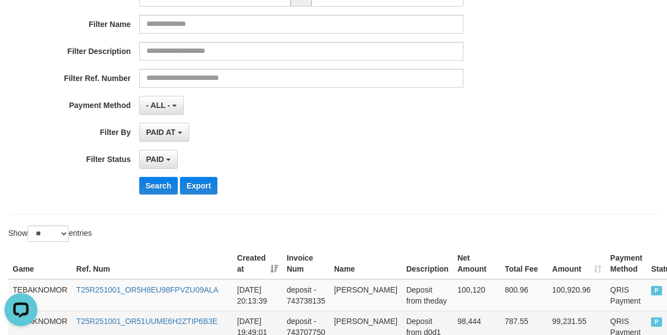
scroll to position [330, 0]
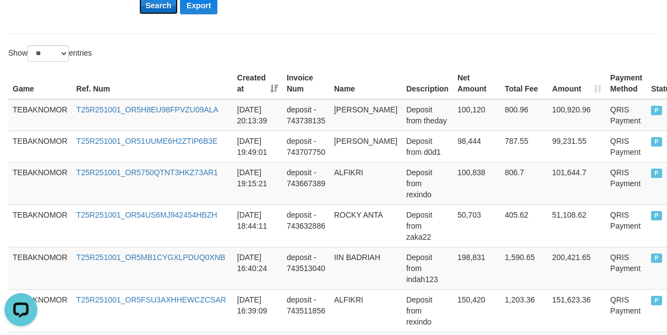
click at [151, 8] on button "Search" at bounding box center [158, 6] width 39 height 18
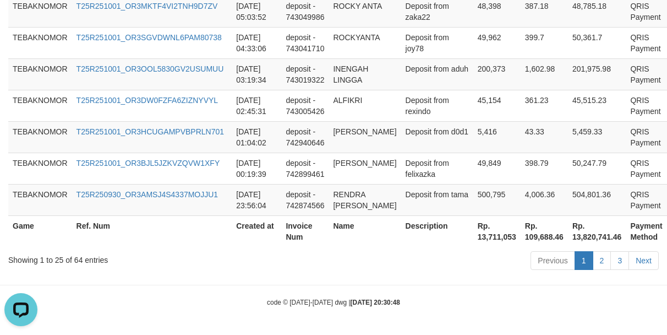
scroll to position [1185, 0]
click at [473, 239] on th "Rp. 13,711,053" at bounding box center [496, 230] width 47 height 31
copy th "13,711,053"
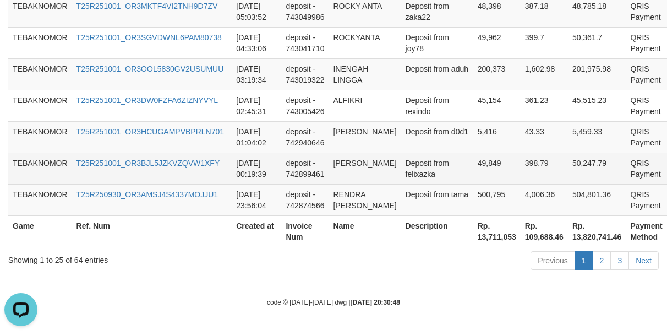
click at [383, 171] on td "[PERSON_NAME]" at bounding box center [365, 167] width 72 height 31
